Goal: Understand process/instructions: Learn how to perform a task or action

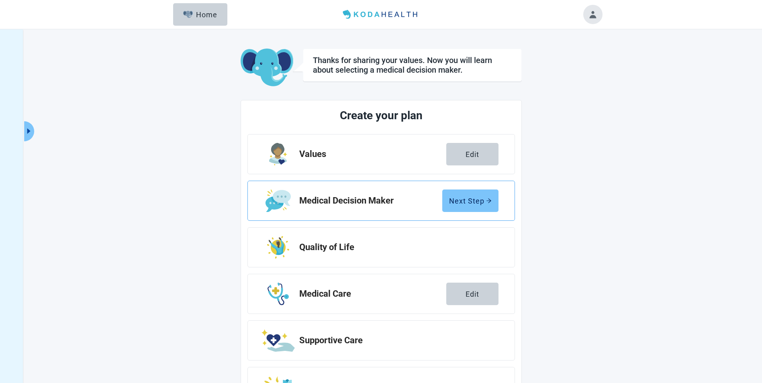
click at [473, 202] on div "Next Step" at bounding box center [470, 201] width 43 height 8
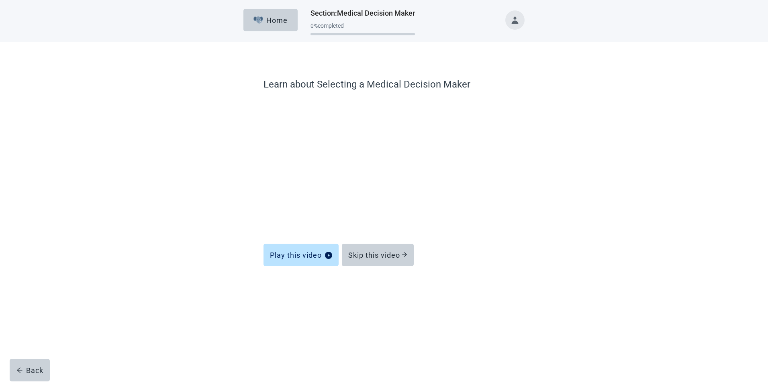
click at [519, 18] on button "Toggle account menu" at bounding box center [515, 19] width 19 height 19
click at [482, 105] on icon "logout" at bounding box center [482, 107] width 6 height 6
